Goal: Find specific page/section: Find specific page/section

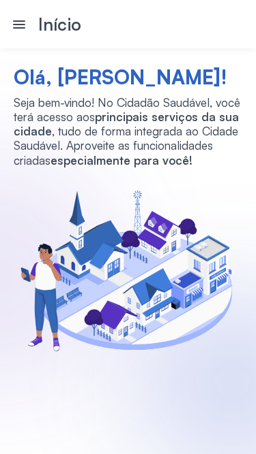
click at [21, 25] on icon at bounding box center [19, 24] width 12 height 8
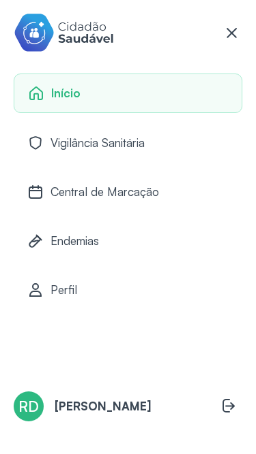
click at [66, 185] on span "Central de Marcação" at bounding box center [104, 192] width 108 height 14
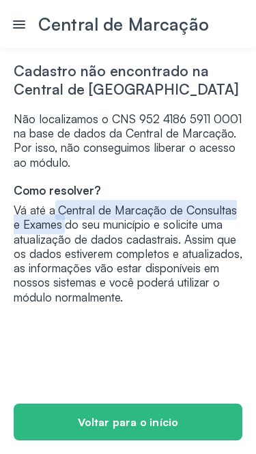
click at [19, 25] on icon at bounding box center [19, 24] width 12 height 8
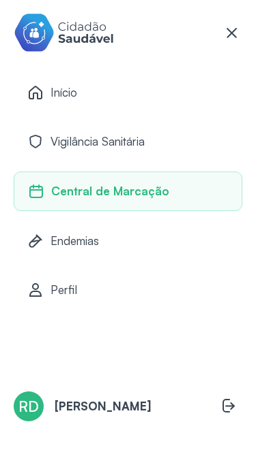
click at [67, 234] on span "Endemias" at bounding box center [74, 241] width 48 height 14
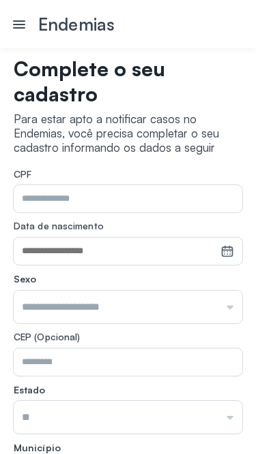
click at [22, 25] on icon at bounding box center [19, 24] width 12 height 8
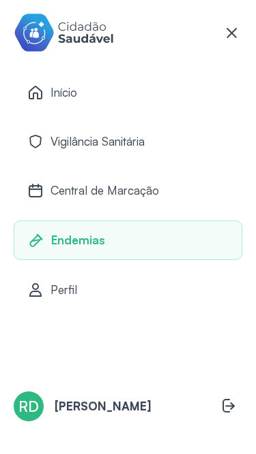
click at [99, 187] on span "Central de Marcação" at bounding box center [104, 190] width 108 height 14
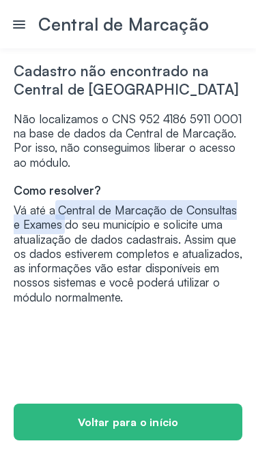
click at [14, 25] on icon at bounding box center [19, 24] width 12 height 8
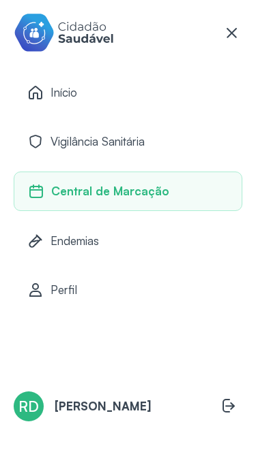
click at [123, 145] on span "Vigilância Sanitária" at bounding box center [97, 141] width 94 height 14
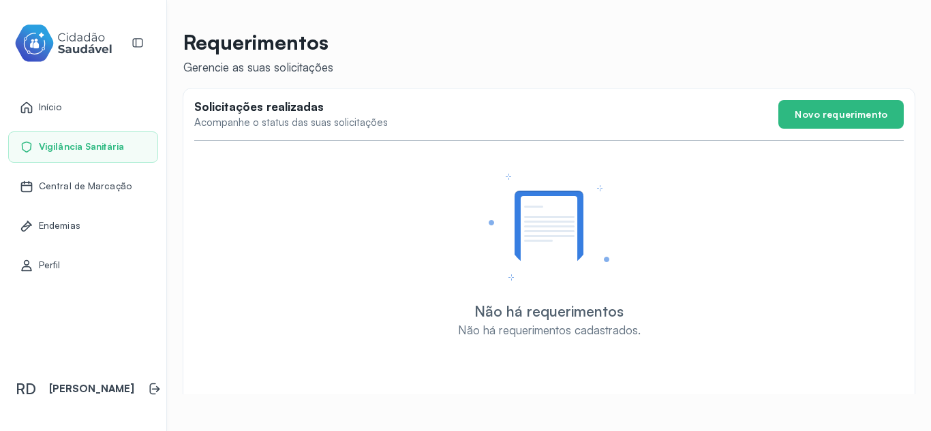
click at [117, 179] on div "Central de Marcação" at bounding box center [83, 186] width 150 height 31
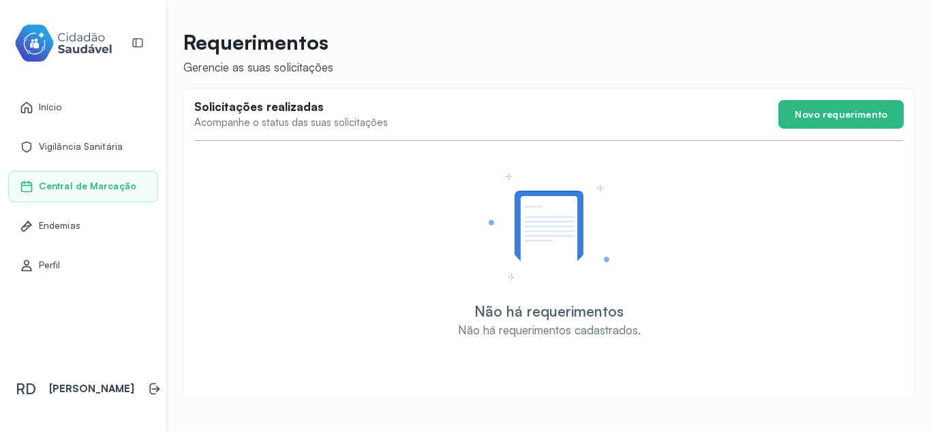
click at [117, 179] on div "Central de Marcação" at bounding box center [83, 186] width 150 height 31
click at [98, 149] on span "Vigilância Sanitária" at bounding box center [81, 147] width 84 height 12
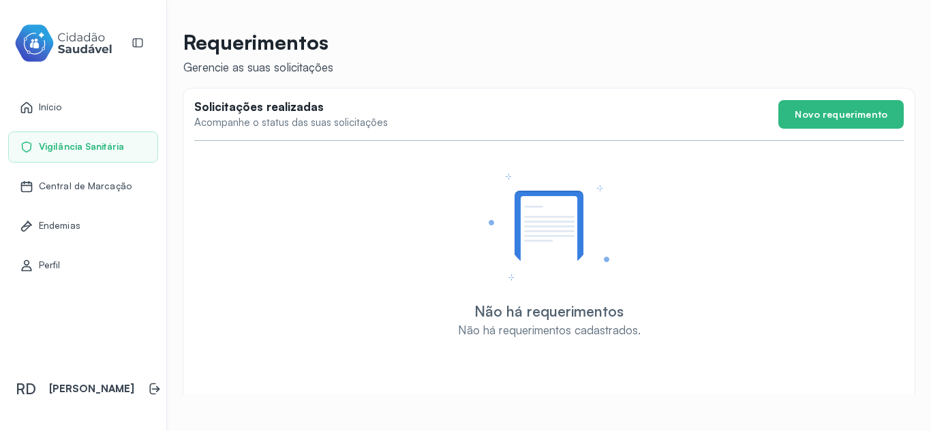
click at [98, 149] on span "Vigilância Sanitária" at bounding box center [81, 147] width 85 height 12
click at [76, 186] on span "Central de Marcação" at bounding box center [85, 187] width 93 height 12
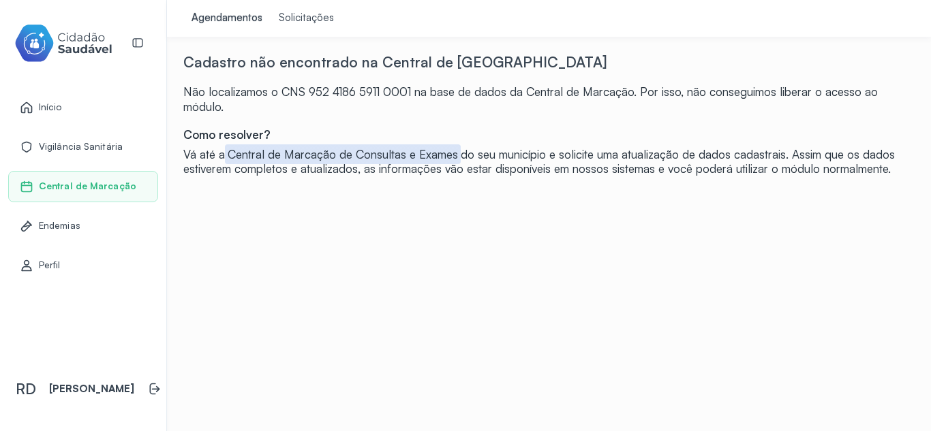
click at [72, 211] on div "Endemias" at bounding box center [83, 226] width 150 height 31
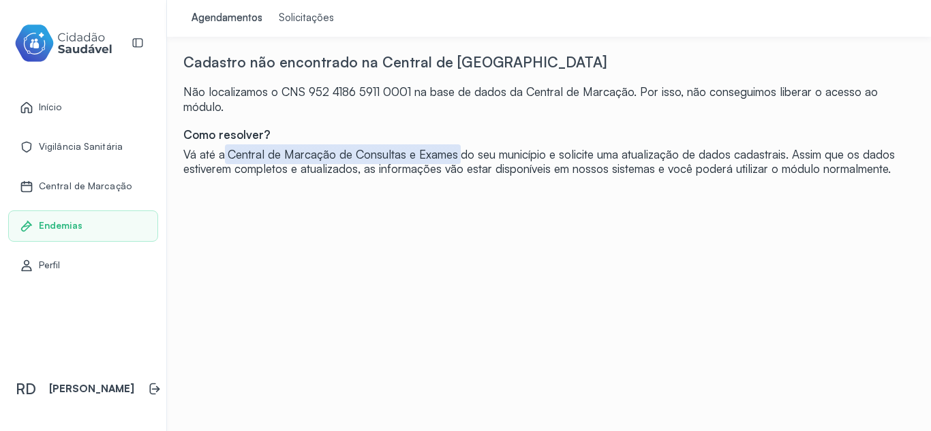
click at [72, 250] on div "Perfil" at bounding box center [83, 265] width 150 height 31
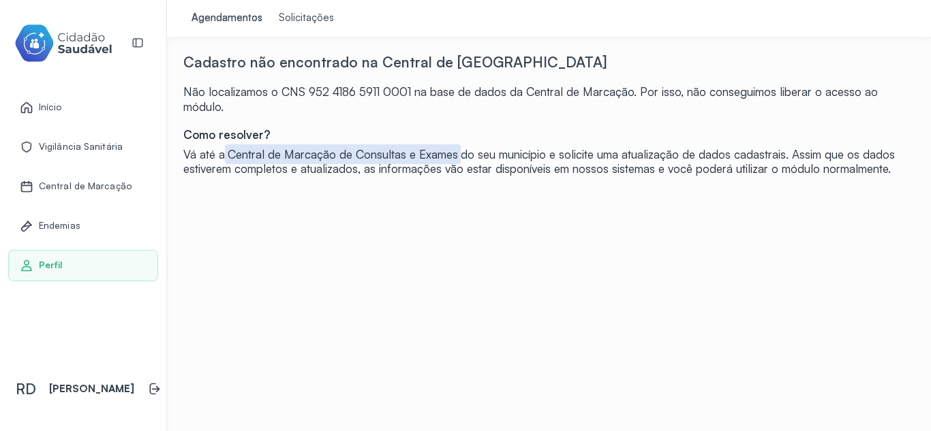
click at [72, 232] on div "Endemias" at bounding box center [83, 226] width 150 height 31
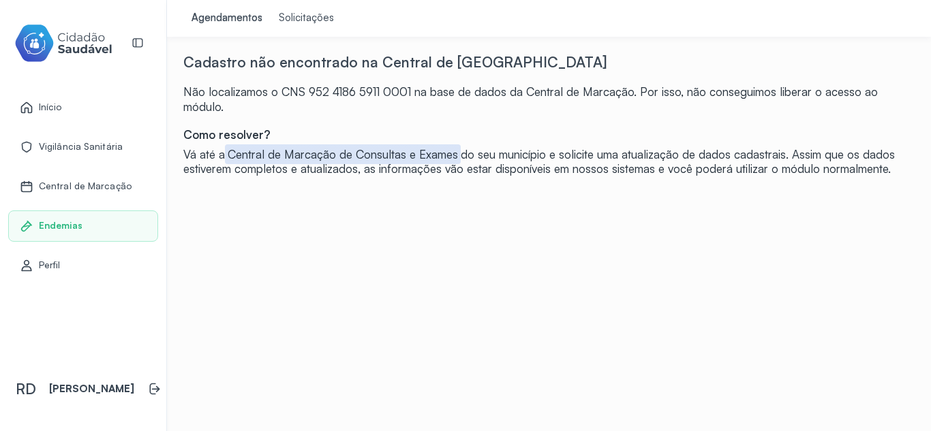
click at [67, 223] on span "Endemias" at bounding box center [61, 226] width 44 height 12
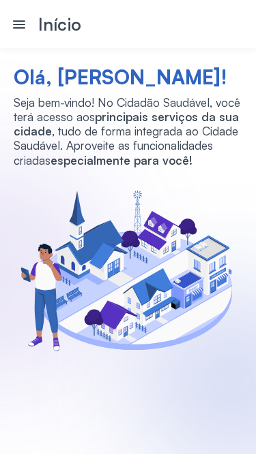
click at [16, 25] on icon at bounding box center [19, 24] width 12 height 8
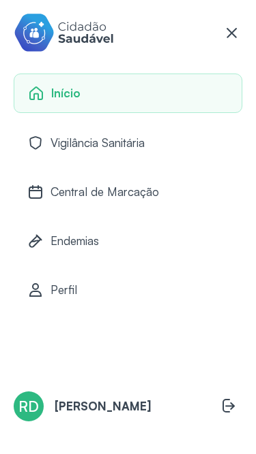
click at [83, 186] on span "Central de Marcação" at bounding box center [104, 192] width 108 height 14
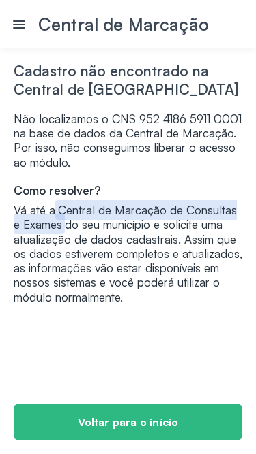
click at [22, 27] on icon at bounding box center [19, 24] width 12 height 8
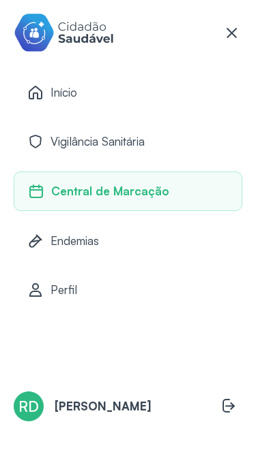
click at [85, 240] on span "Endemias" at bounding box center [74, 241] width 48 height 14
